Goal: Transaction & Acquisition: Purchase product/service

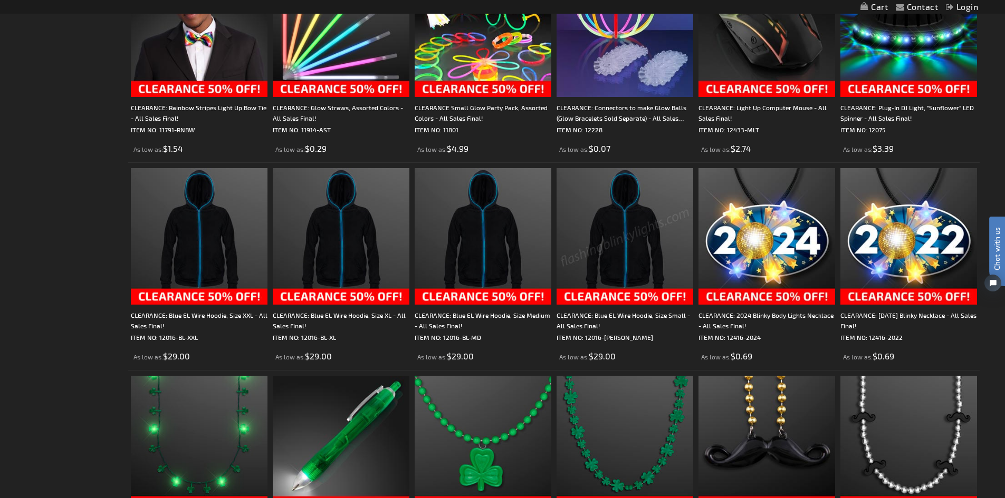
scroll to position [1530, 0]
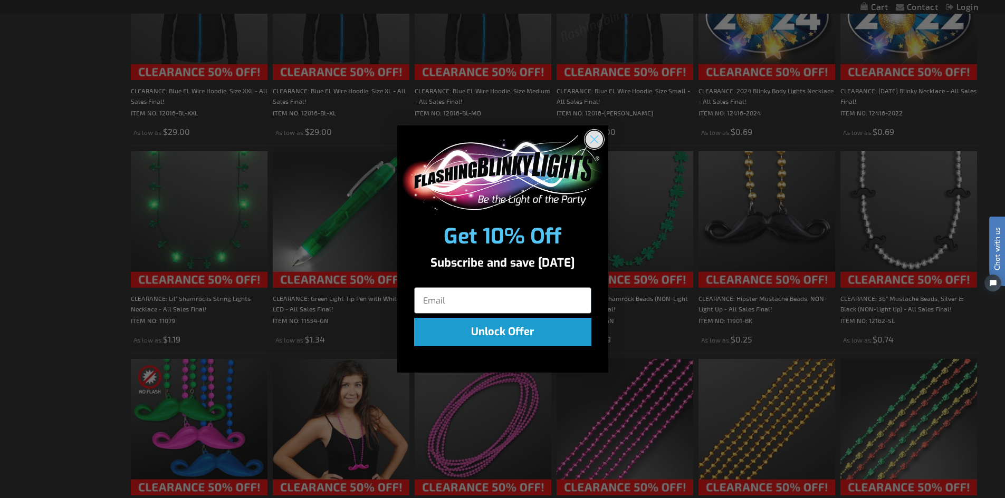
click at [601, 142] on circle "Close dialog" at bounding box center [593, 139] width 17 height 17
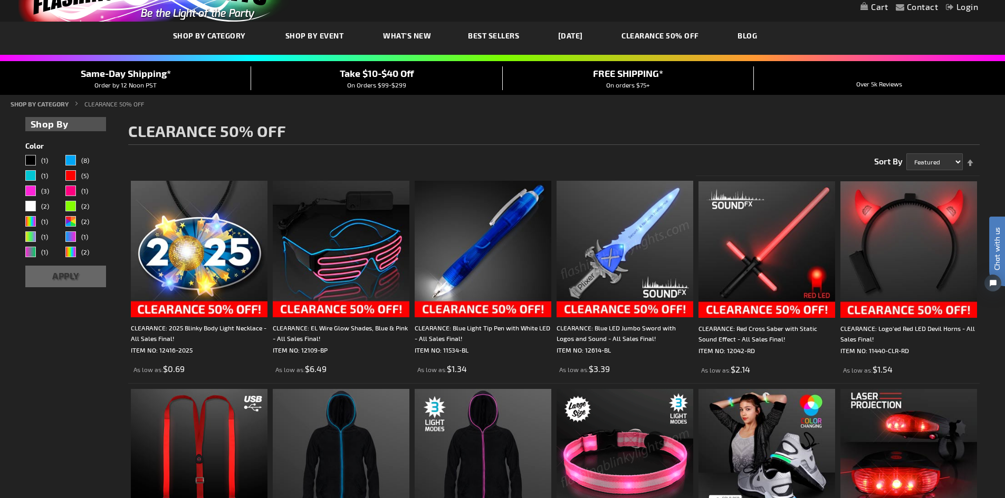
scroll to position [0, 0]
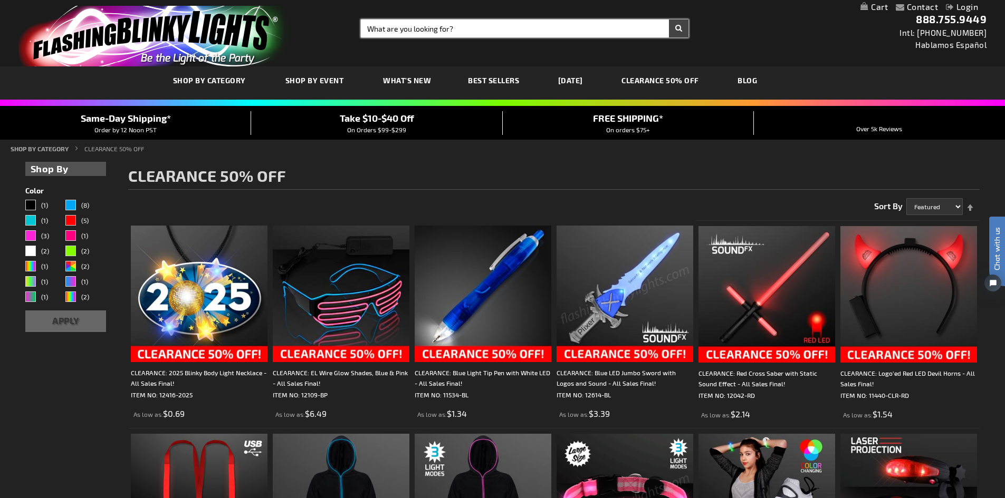
click at [504, 26] on input "Search" at bounding box center [525, 29] width 328 height 18
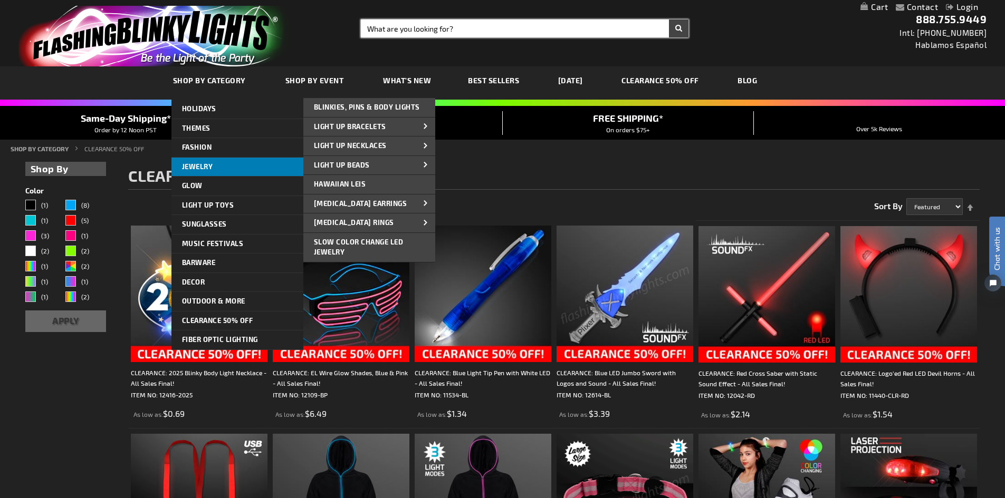
click at [197, 166] on span "Jewelry" at bounding box center [197, 166] width 31 height 8
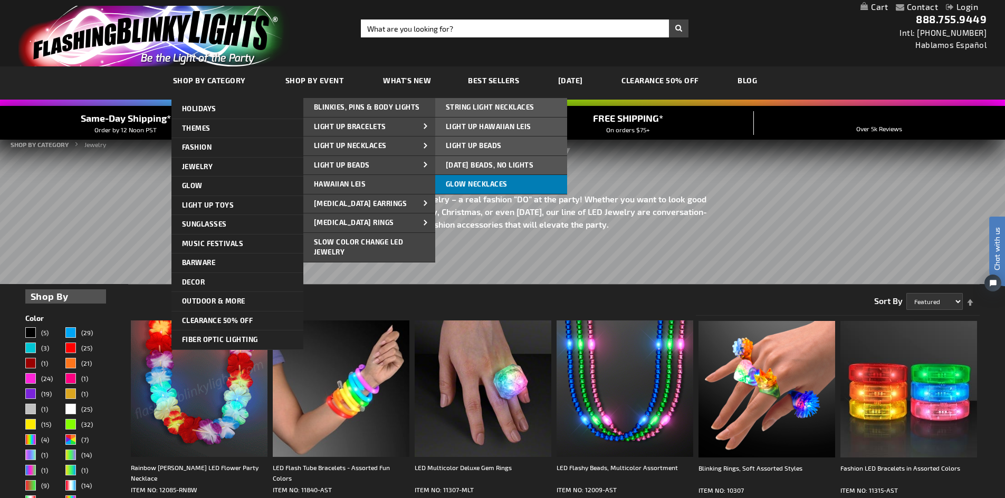
click at [481, 181] on span "Glow Necklaces" at bounding box center [477, 184] width 62 height 8
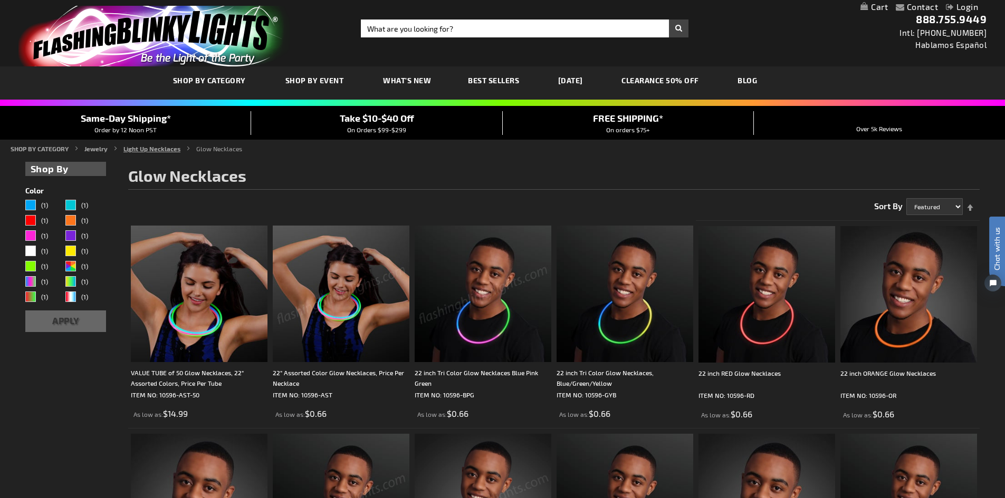
click at [139, 149] on link "Light Up Necklaces" at bounding box center [151, 148] width 57 height 7
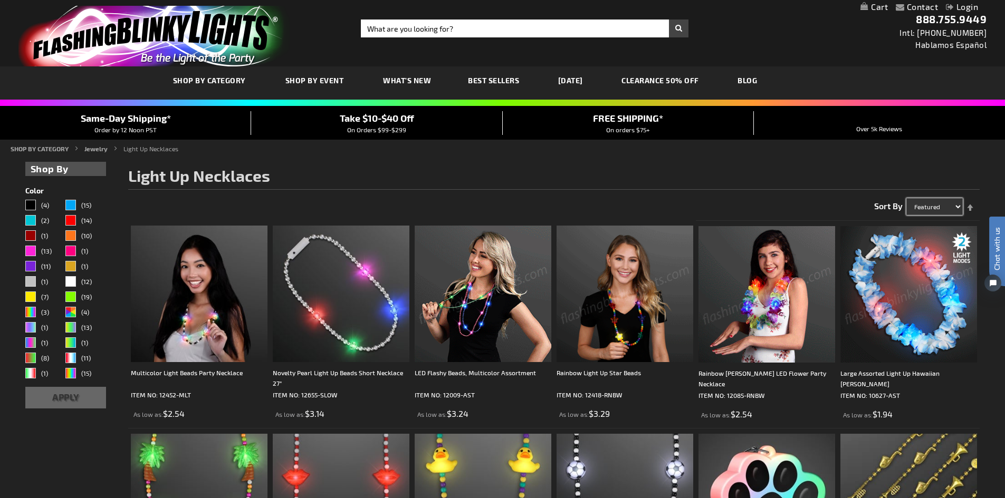
click at [960, 206] on select "Featured Name Price Best Sellers" at bounding box center [934, 206] width 56 height 17
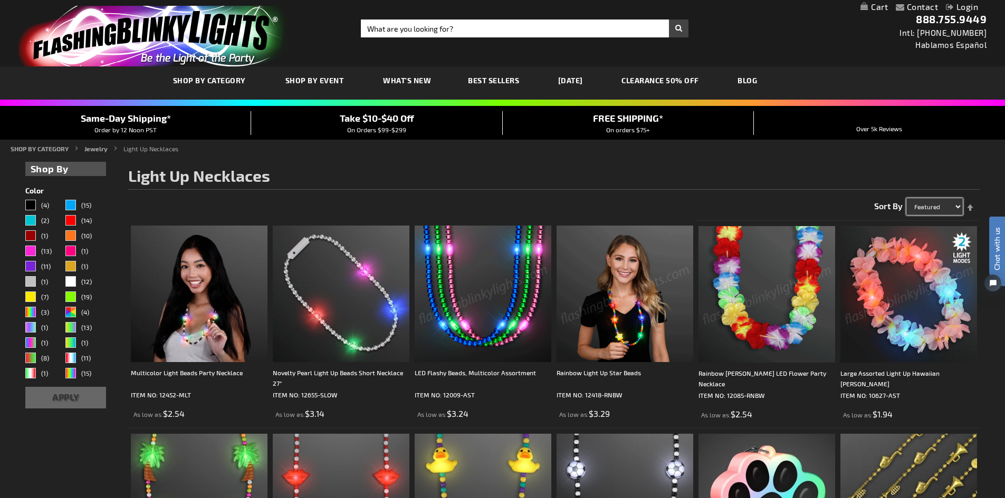
select select "price"
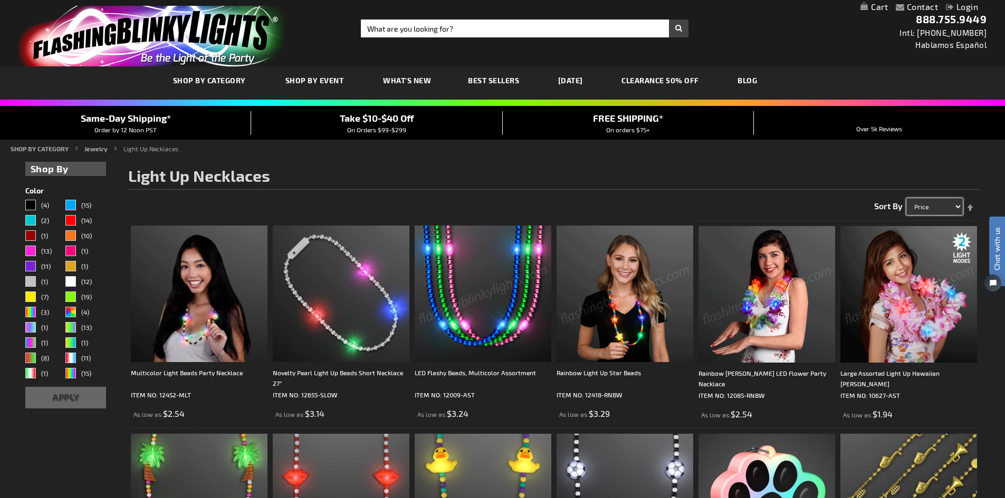
click at [906, 198] on select "Featured Name Price Best Sellers" at bounding box center [934, 206] width 56 height 17
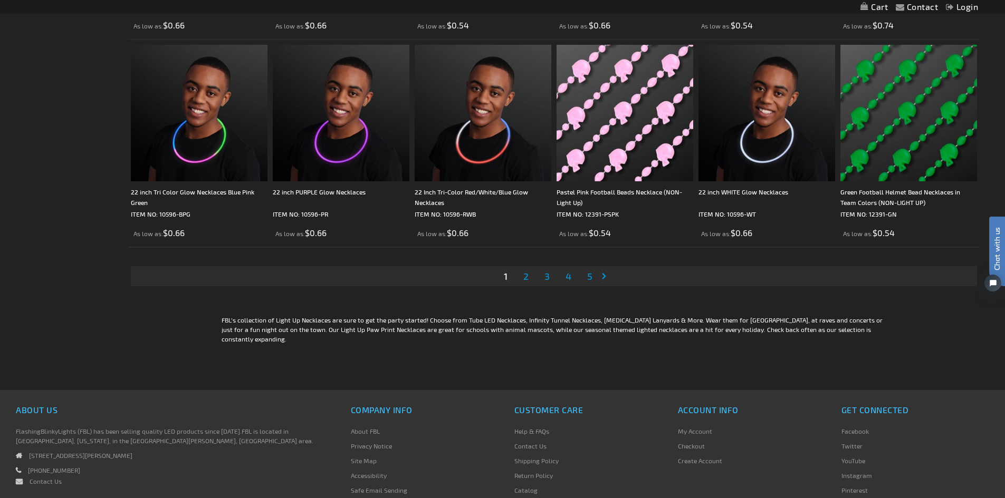
scroll to position [2057, 0]
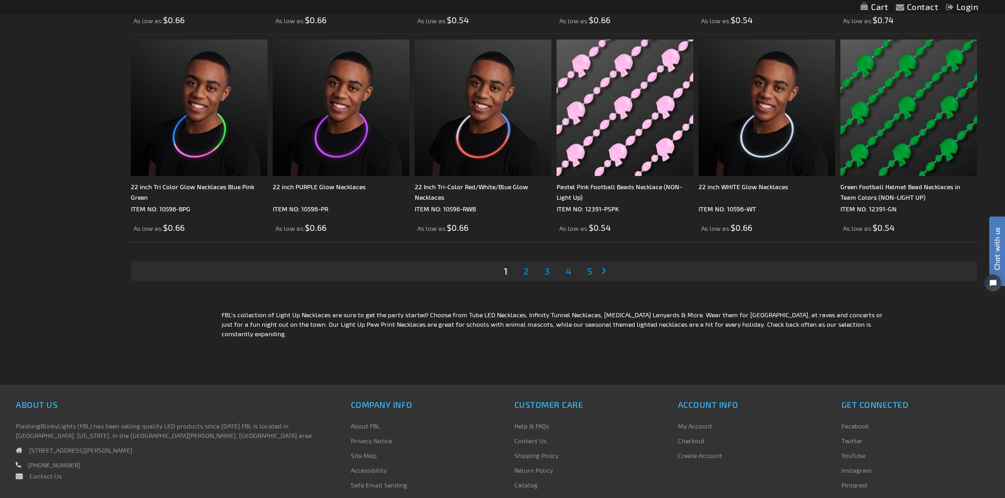
click at [549, 272] on span "3" at bounding box center [546, 271] width 5 height 12
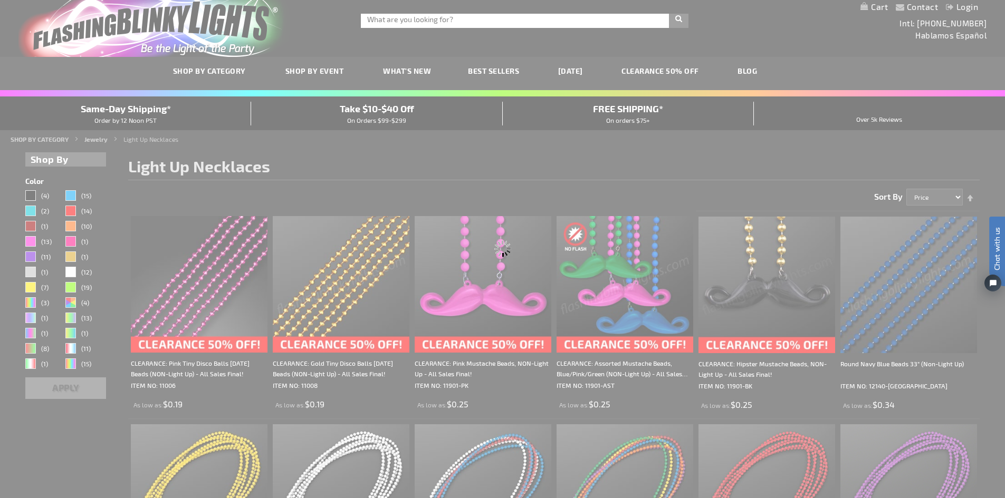
scroll to position [0, 0]
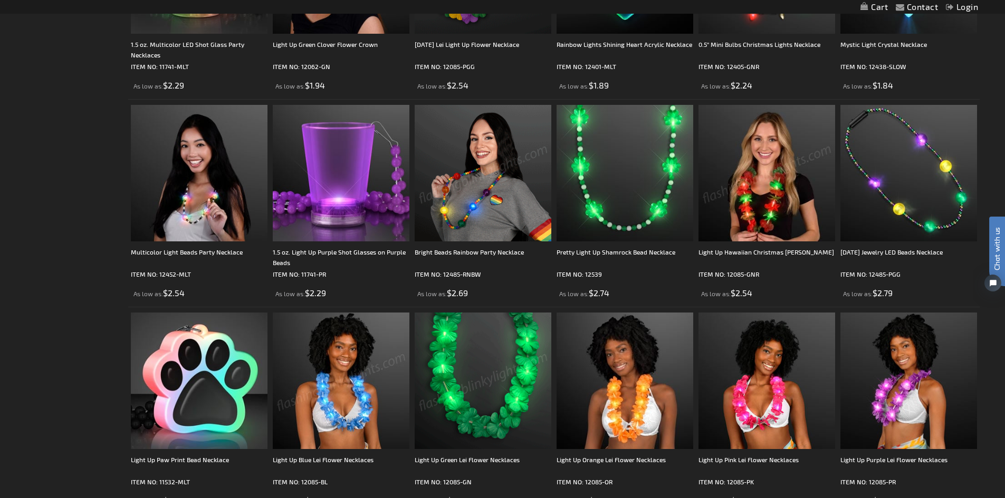
scroll to position [1108, 0]
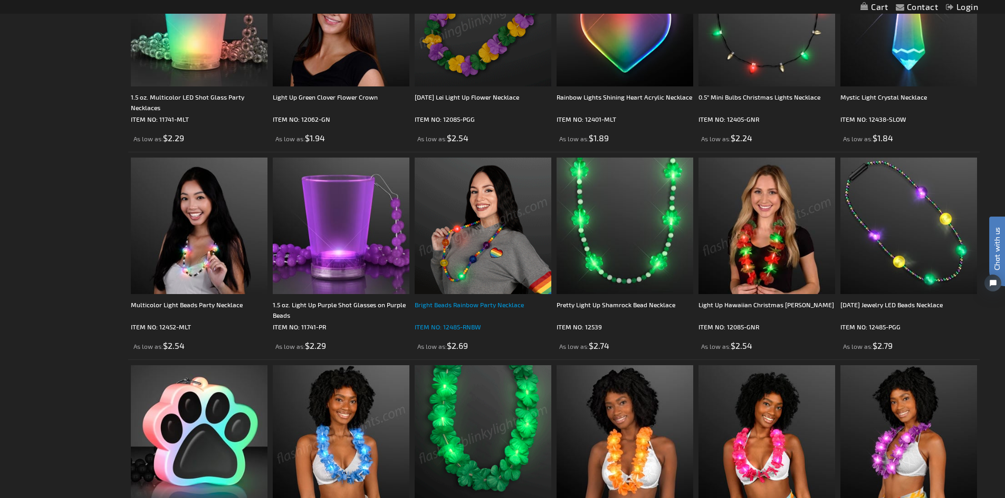
click at [502, 307] on div "Bright Beads Rainbow Party Necklace" at bounding box center [483, 310] width 137 height 21
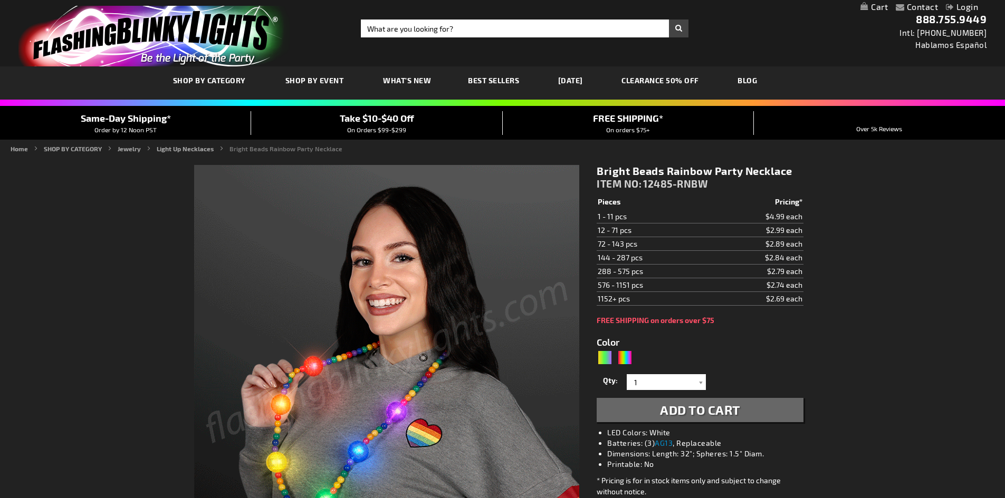
type input "5659"
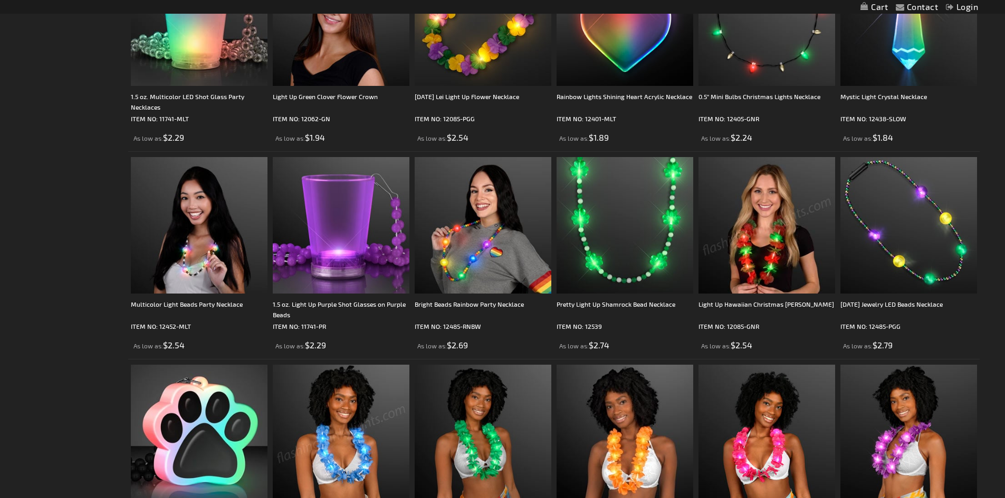
scroll to position [1108, 0]
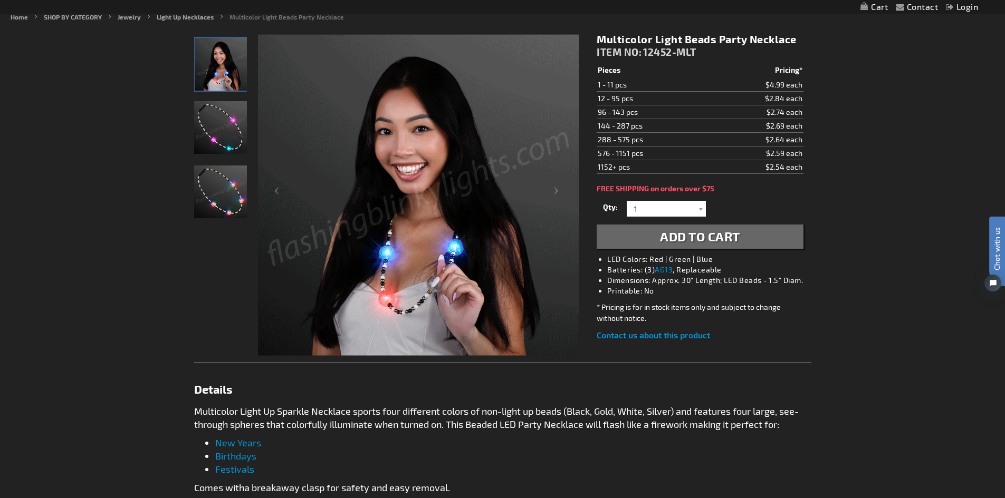
scroll to position [158, 0]
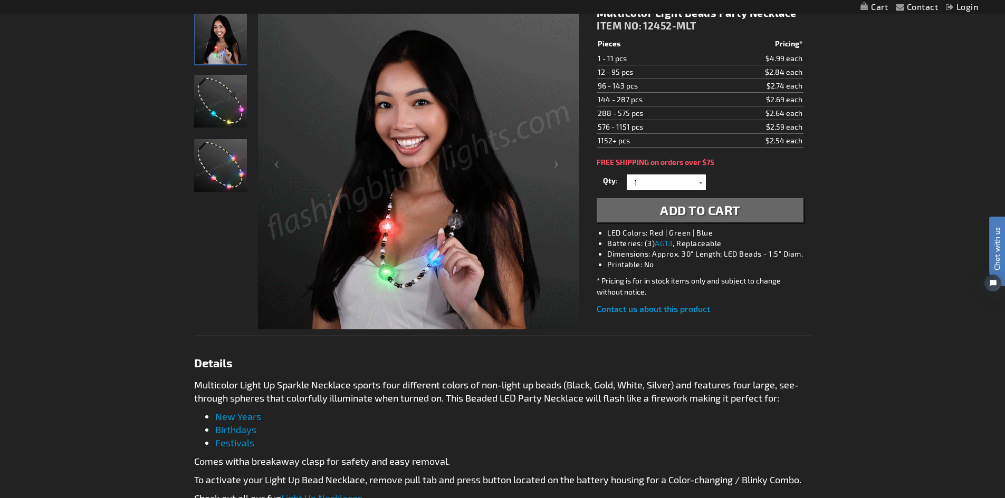
click at [699, 184] on div at bounding box center [700, 183] width 11 height 16
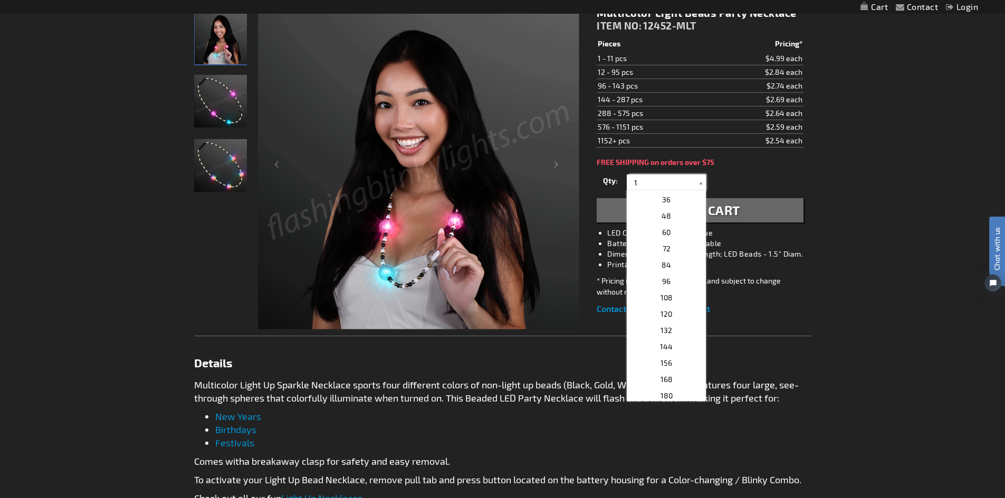
scroll to position [211, 0]
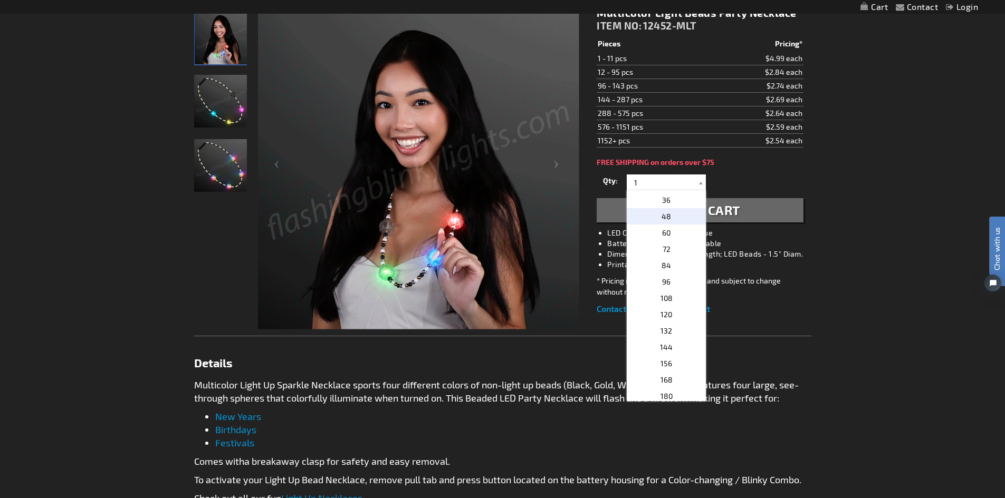
click at [671, 220] on p "48" at bounding box center [666, 216] width 79 height 16
type input "48"
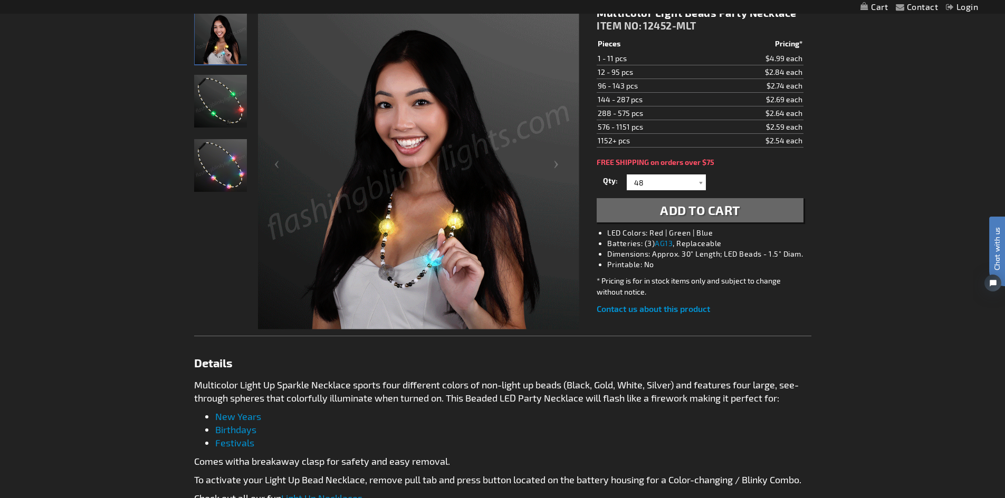
click at [673, 207] on span "Add to Cart" at bounding box center [700, 210] width 80 height 15
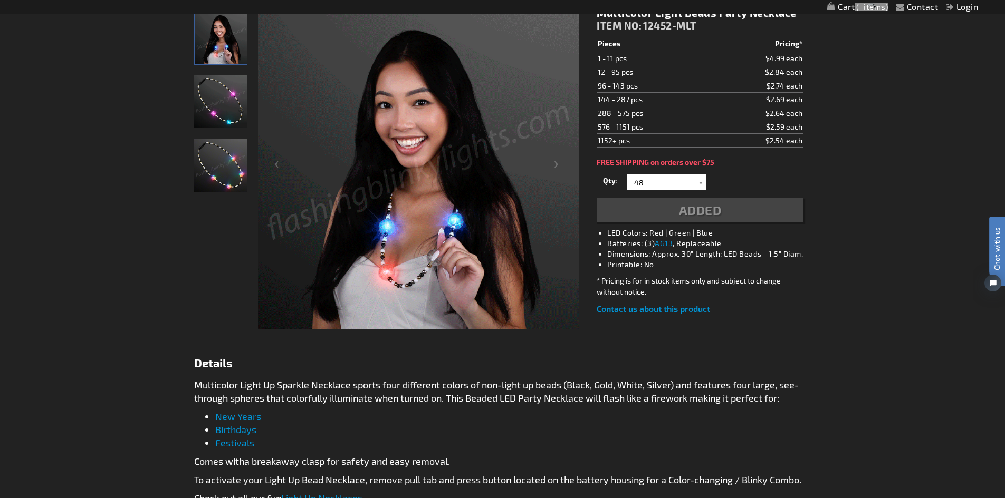
scroll to position [183, 0]
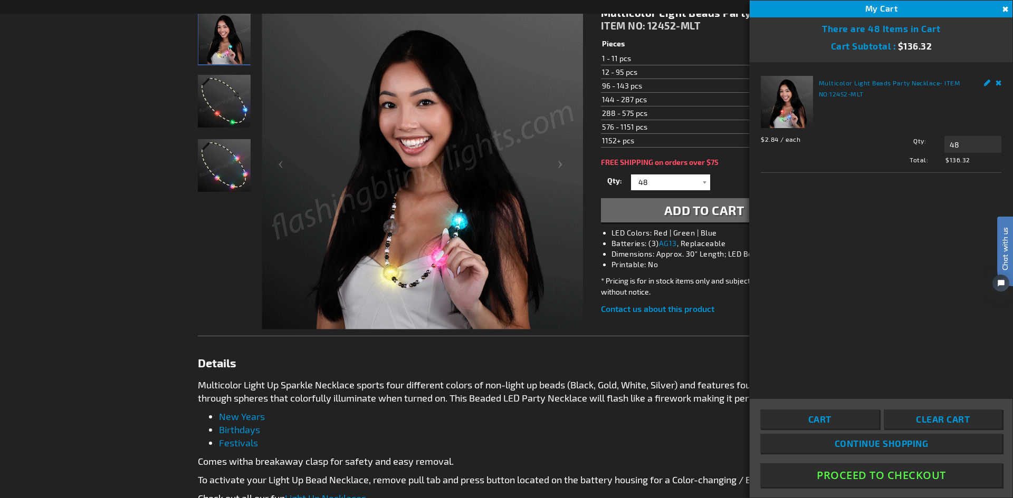
click at [874, 477] on button "Proceed To Checkout" at bounding box center [881, 476] width 242 height 24
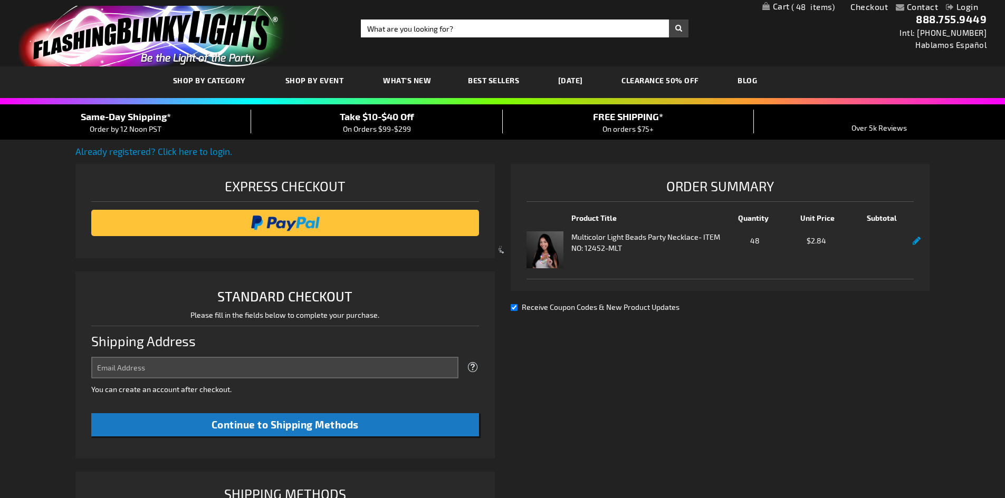
select select "US"
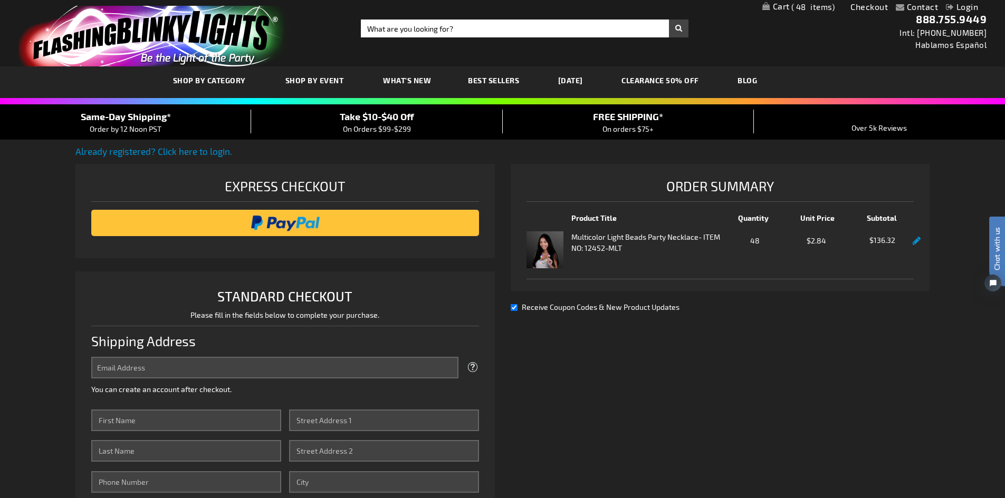
click at [961, 7] on link "Login" at bounding box center [962, 7] width 32 height 10
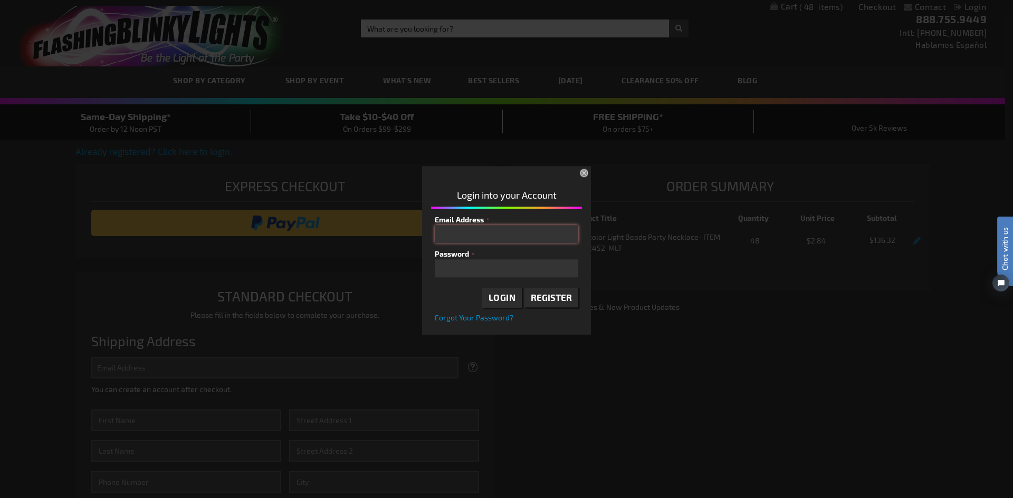
click at [534, 234] on input "Email Address" at bounding box center [506, 234] width 143 height 18
type input "wynntonye@yahoo.com"
click at [504, 295] on span "Login" at bounding box center [501, 298] width 27 height 11
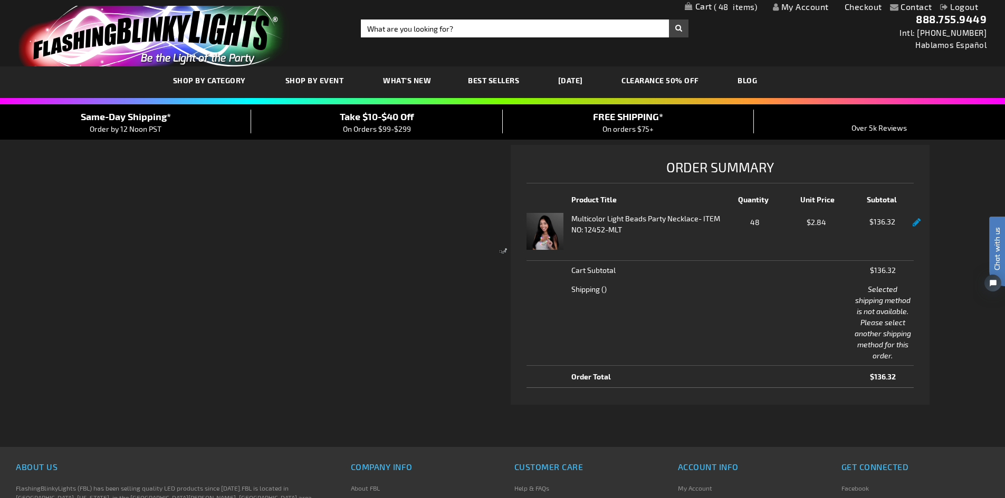
click at [129, 123] on div at bounding box center [502, 249] width 1005 height 498
click at [853, 7] on link "Checkout" at bounding box center [862, 7] width 37 height 10
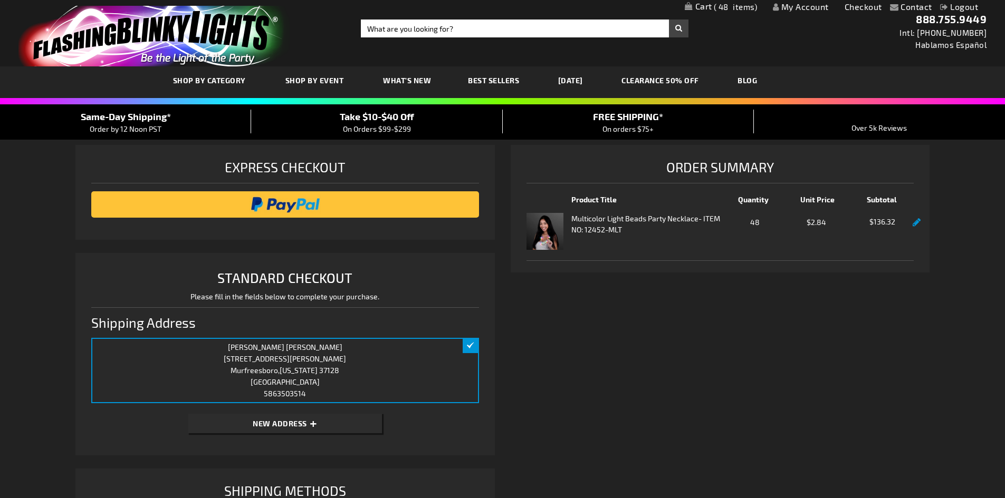
drag, startPoint x: 771, startPoint y: 320, endPoint x: 611, endPoint y: 337, distance: 160.2
click at [611, 337] on div "Shipping Review & Payments Estimated Total $136.32 48 Express Checkout STANDARD…" at bounding box center [502, 453] width 854 height 616
click at [919, 220] on link at bounding box center [917, 222] width 8 height 9
